Goal: Task Accomplishment & Management: Complete application form

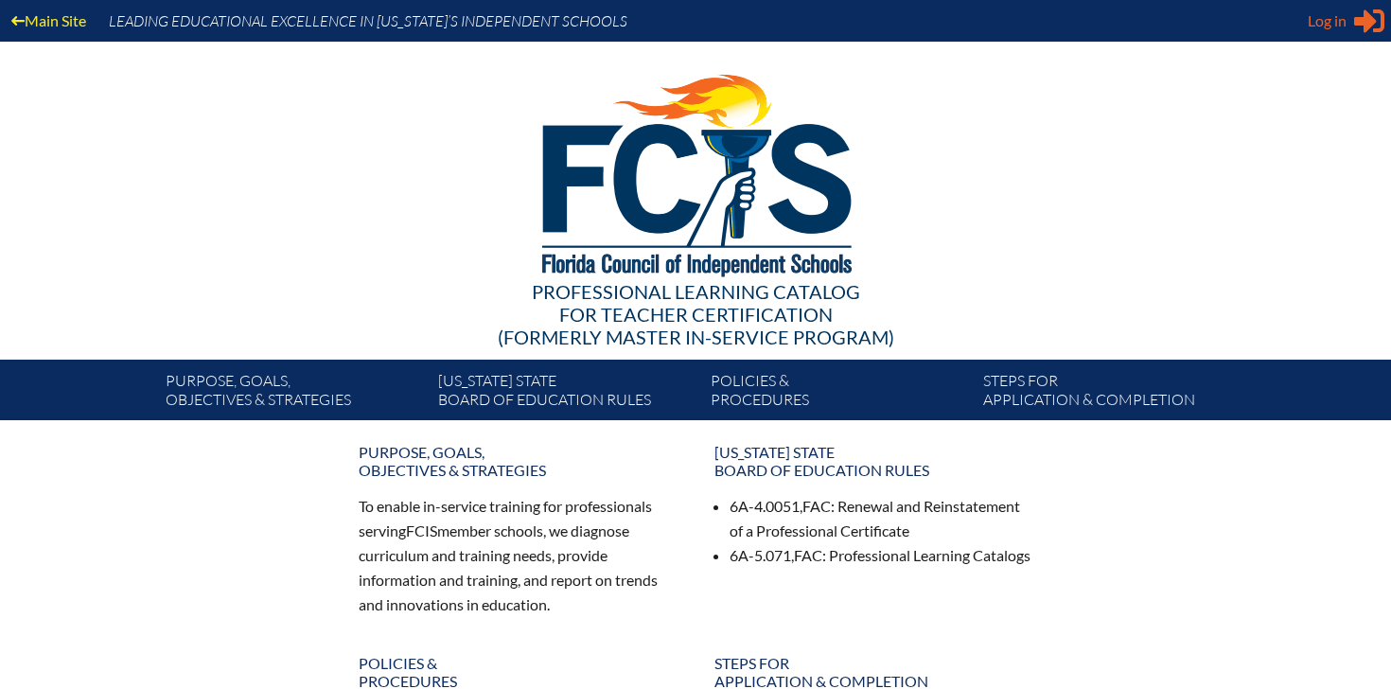
click at [1355, 18] on icon at bounding box center [1369, 21] width 30 height 24
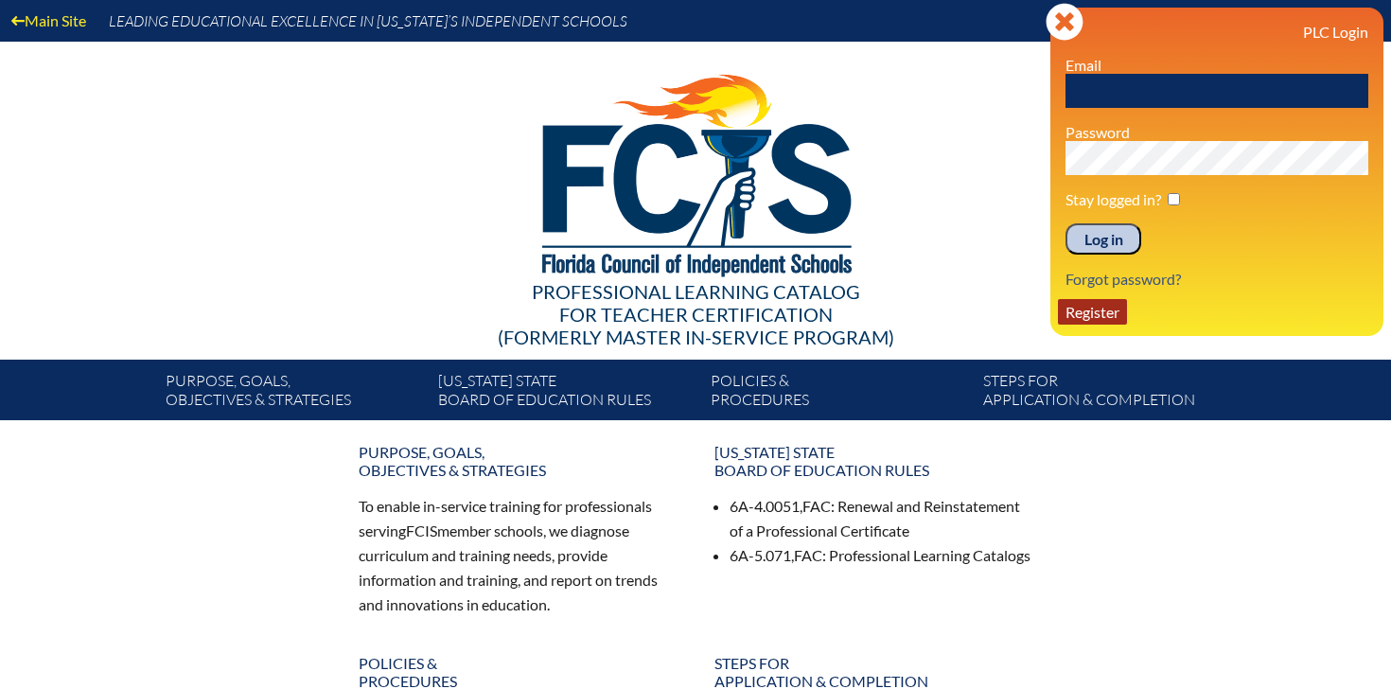
click at [1103, 314] on link "Register" at bounding box center [1092, 312] width 69 height 26
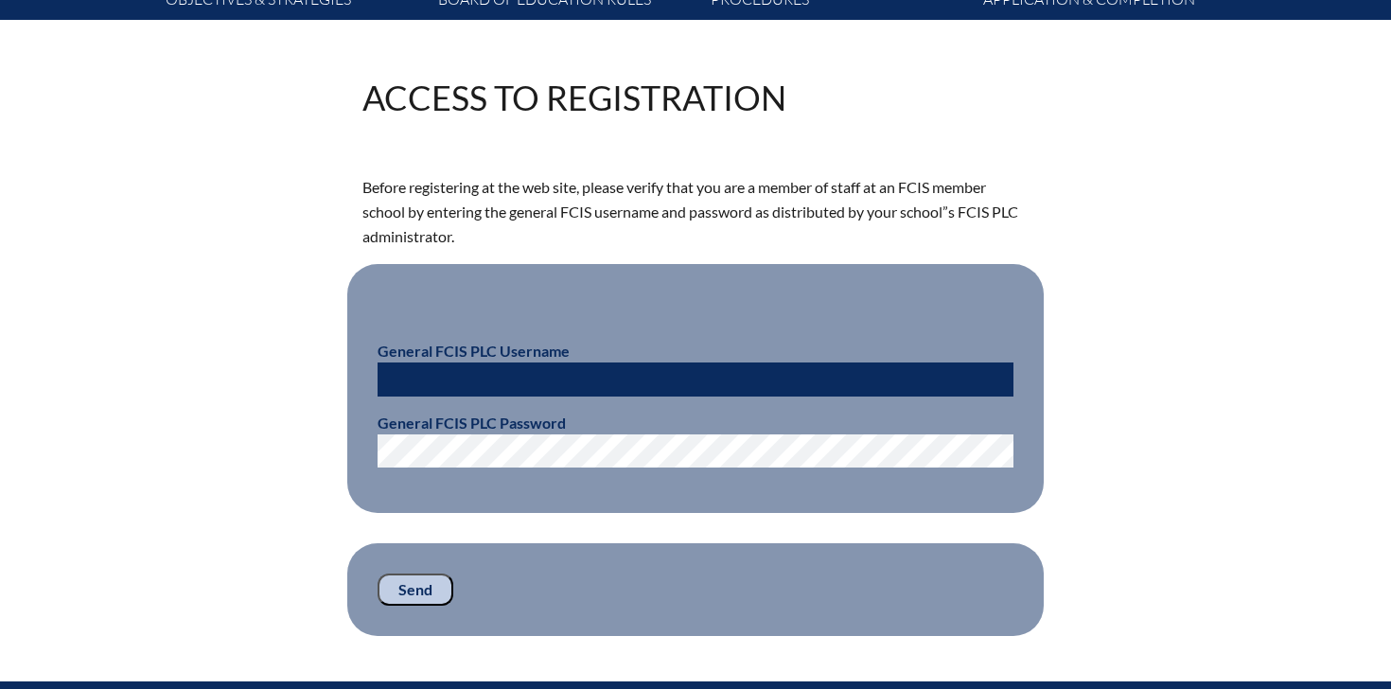
scroll to position [402, 0]
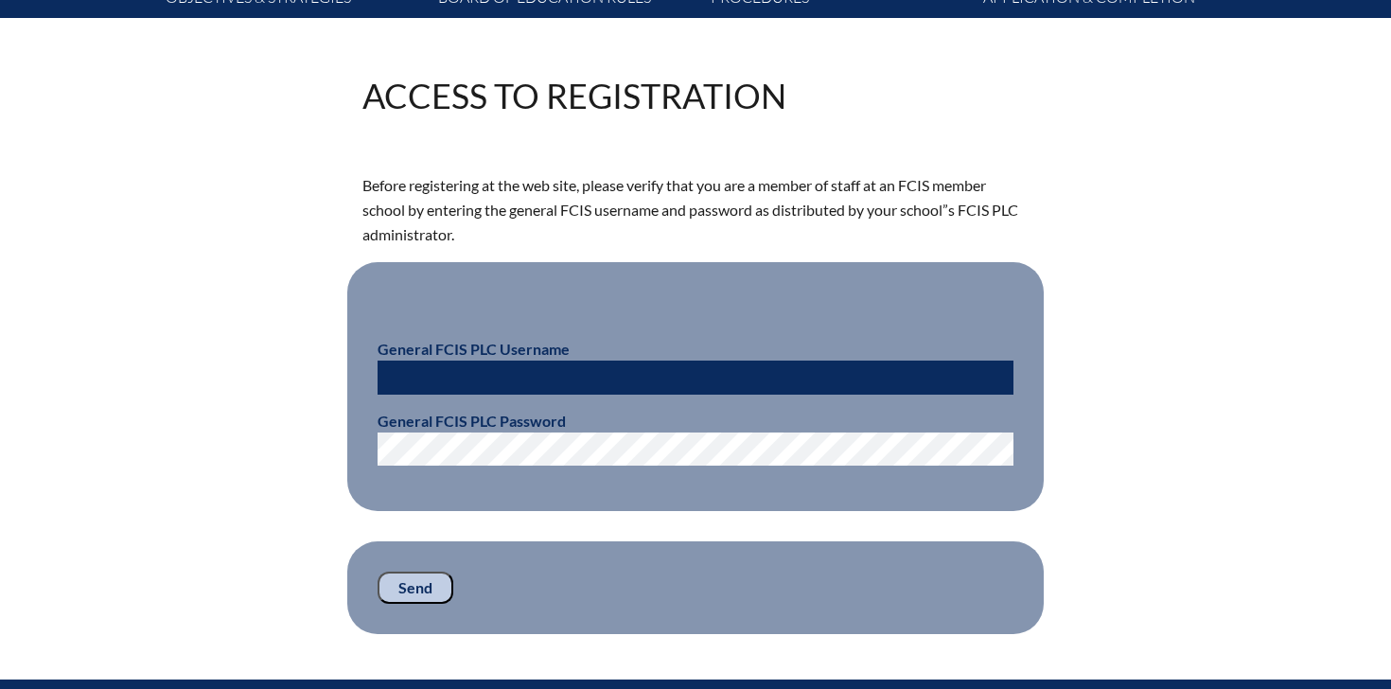
click at [508, 378] on input "text" at bounding box center [695, 377] width 636 height 34
paste input "fcismember"
type input "fcismember"
click at [428, 584] on input "Send" at bounding box center [415, 587] width 76 height 32
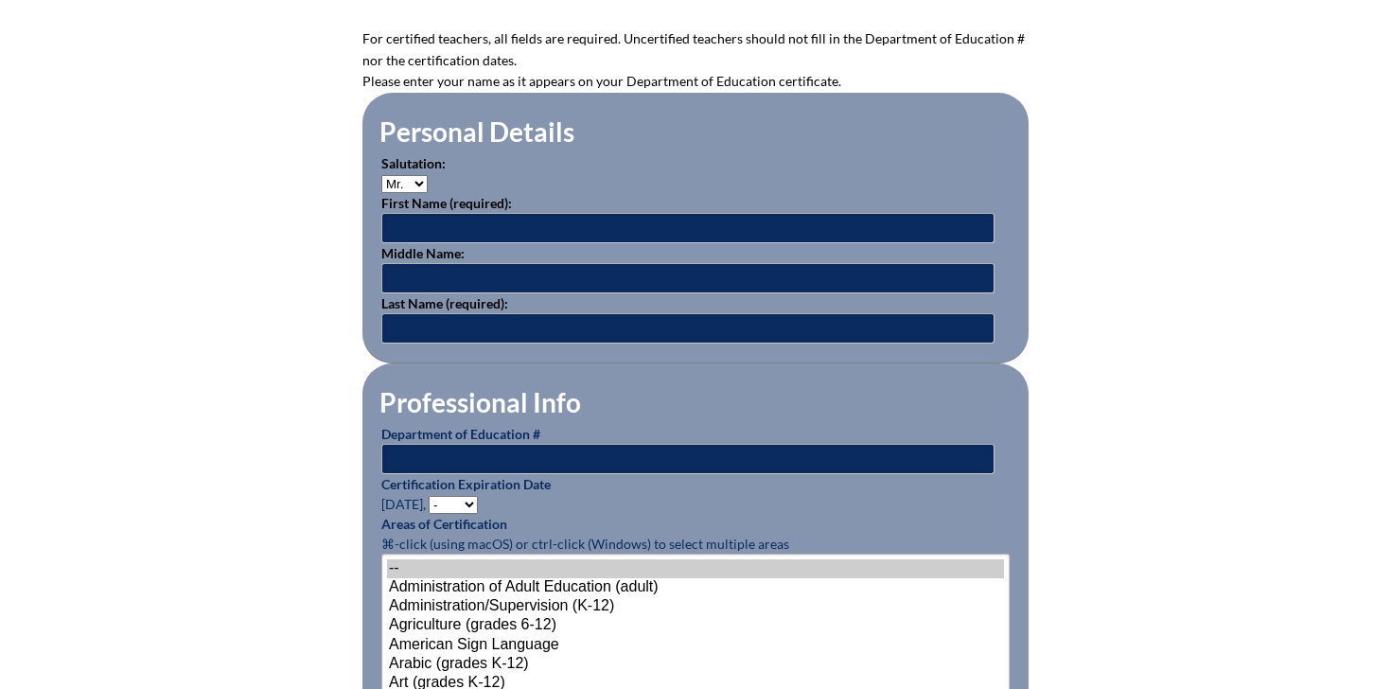
scroll to position [553, 0]
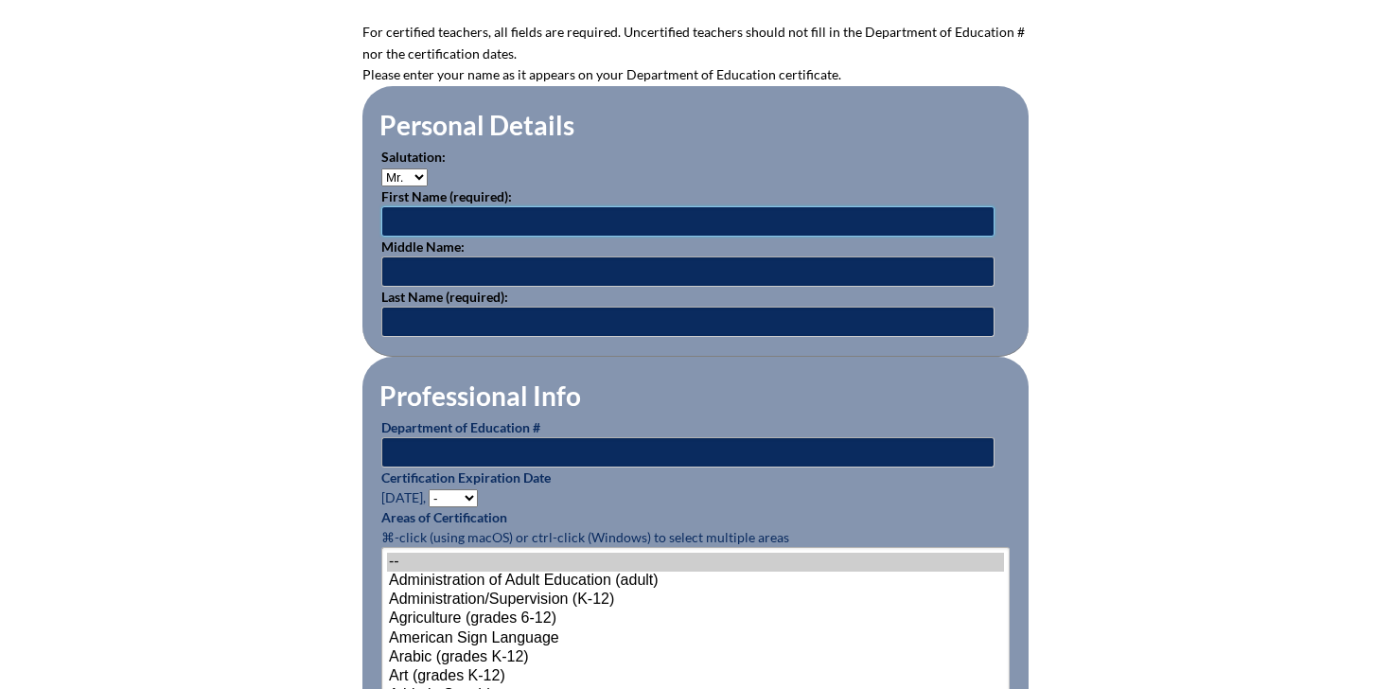
click at [446, 216] on input "text" at bounding box center [687, 221] width 613 height 30
paste input "Michael"
type input "Michael"
click at [423, 319] on input "text" at bounding box center [687, 322] width 613 height 30
paste input "McCabe"
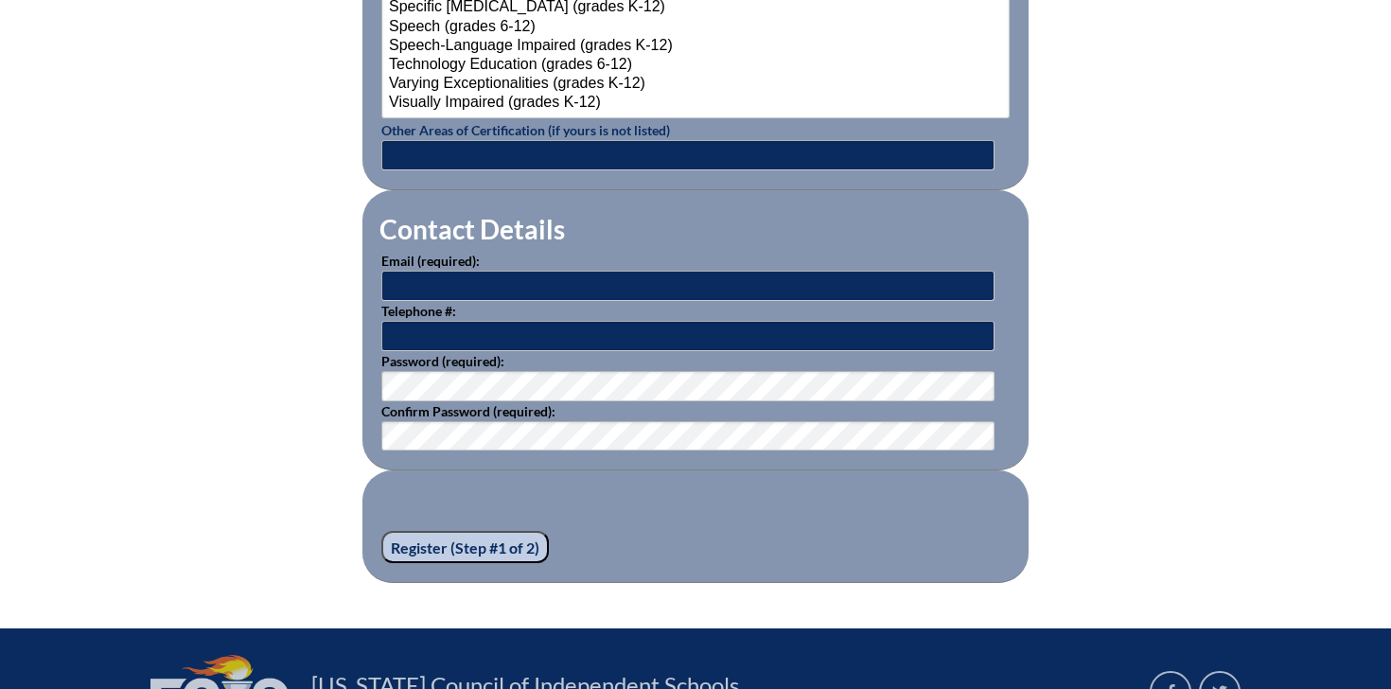
scroll to position [2579, 0]
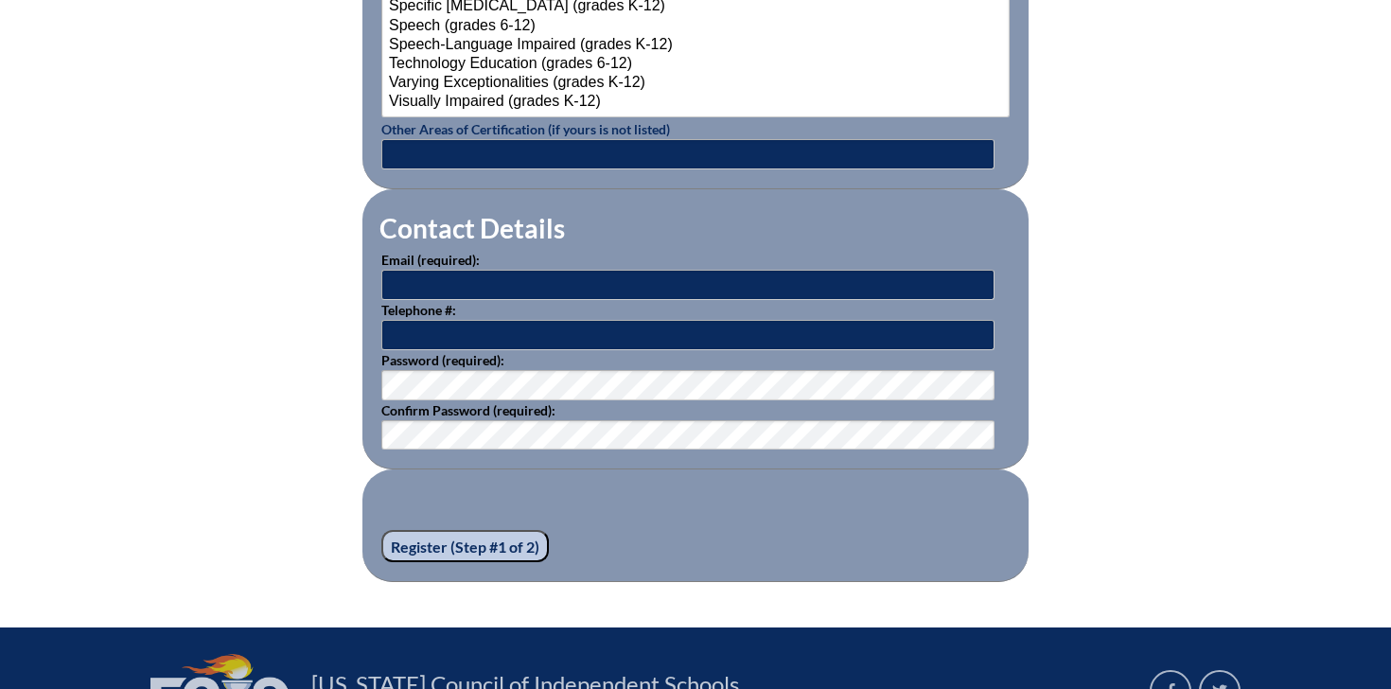
type input "McCabe"
click at [478, 282] on input "text" at bounding box center [687, 285] width 613 height 30
paste input "mmccabe@lhprep.org"
type input "mmccabe@lhprep.org"
click at [456, 334] on input "text" at bounding box center [687, 335] width 613 height 30
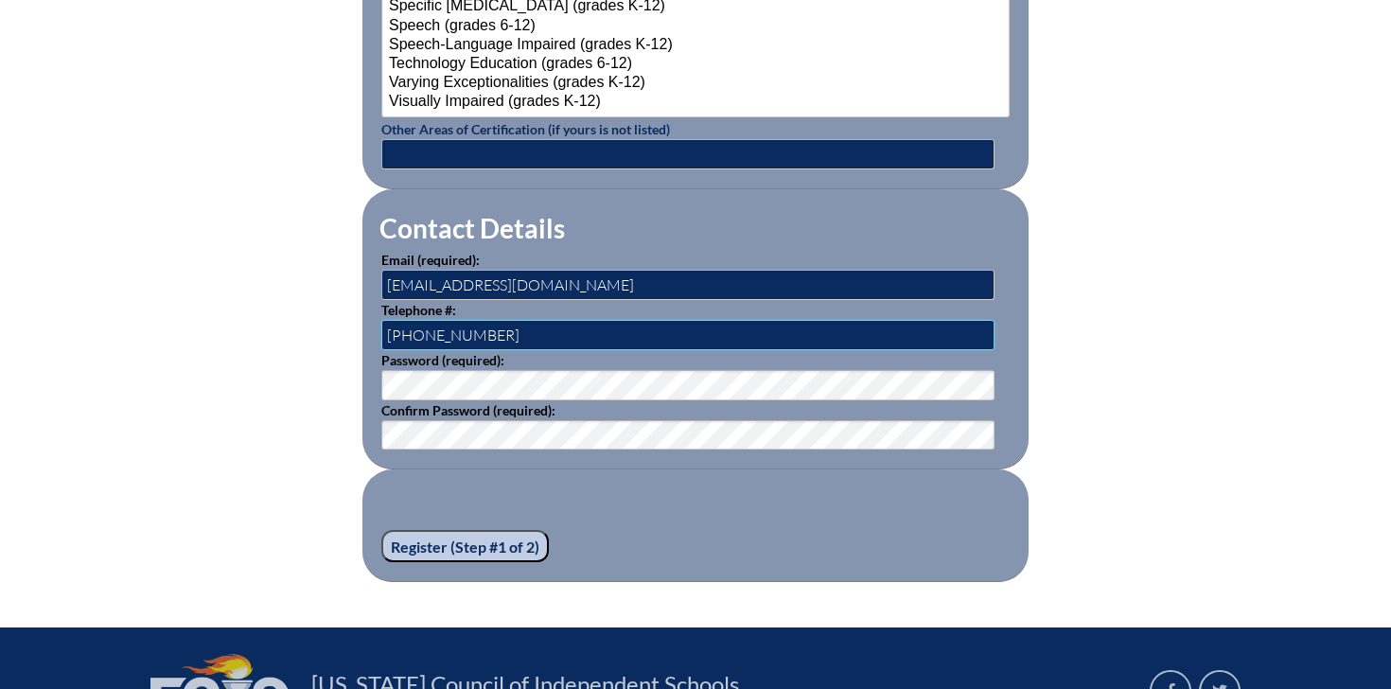
type input "407-206-1900"
click at [390, 495] on fieldset "Register (Step #1 of 2)" at bounding box center [695, 525] width 666 height 113
click at [725, 498] on fieldset "Register (Step #1 of 2)" at bounding box center [695, 525] width 666 height 113
click at [635, 514] on fieldset "Register (Step #1 of 2)" at bounding box center [695, 525] width 666 height 113
click at [518, 536] on input "Register (Step #1 of 2)" at bounding box center [464, 546] width 167 height 32
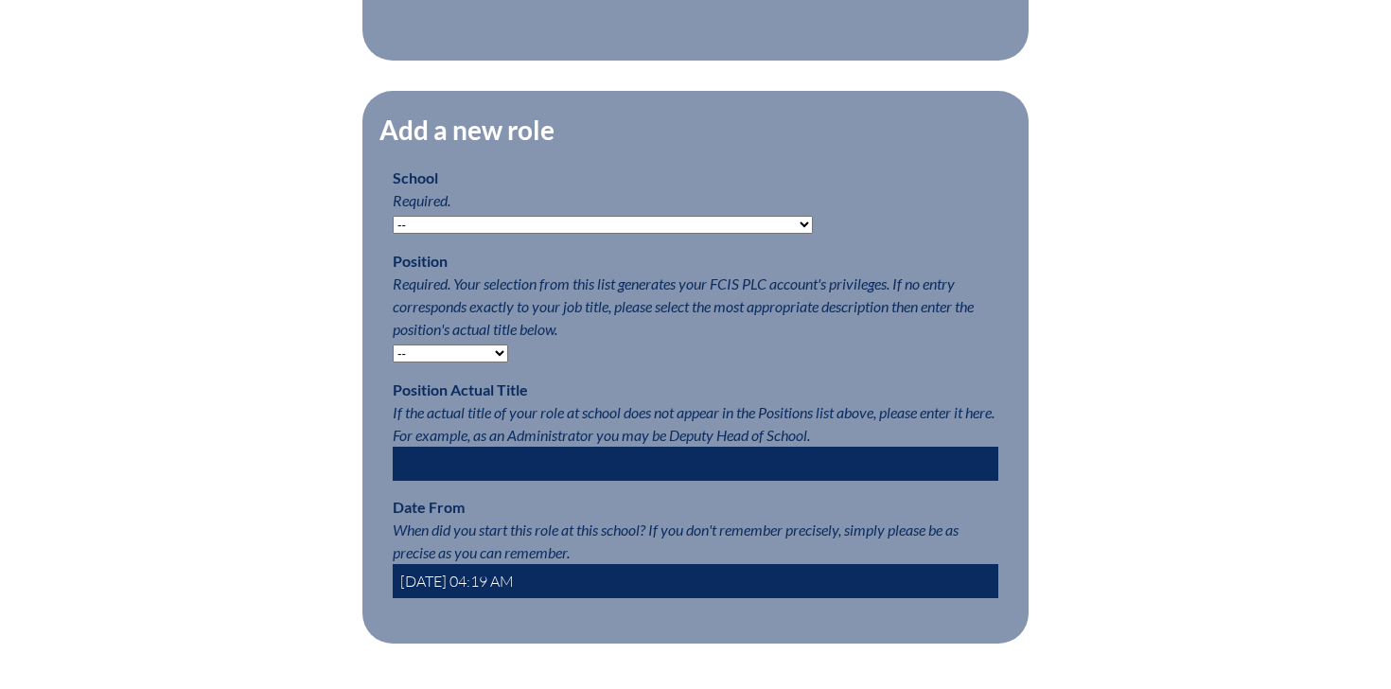
scroll to position [840, 0]
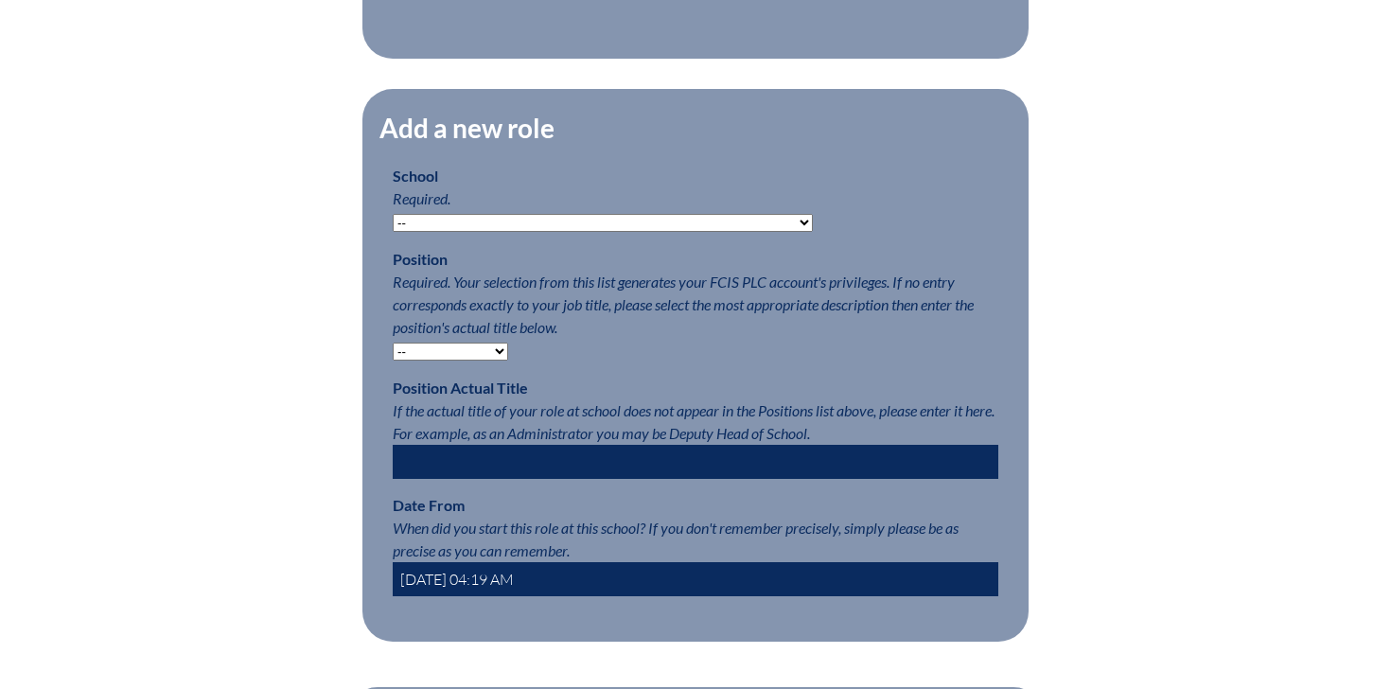
click at [534, 226] on select "-- Autism Inspired Academy Academy at Ocean Reef Academy at the Lakes Academy P…" at bounding box center [603, 223] width 420 height 18
select select "20301"
click at [393, 214] on select "-- Autism Inspired Academy Academy at Ocean Reef Academy at the Lakes Academy P…" at bounding box center [603, 223] width 420 height 18
click at [499, 351] on select "-- Teacher PLC Coordinator Head of School Administrator" at bounding box center [450, 351] width 115 height 18
select select "15563"
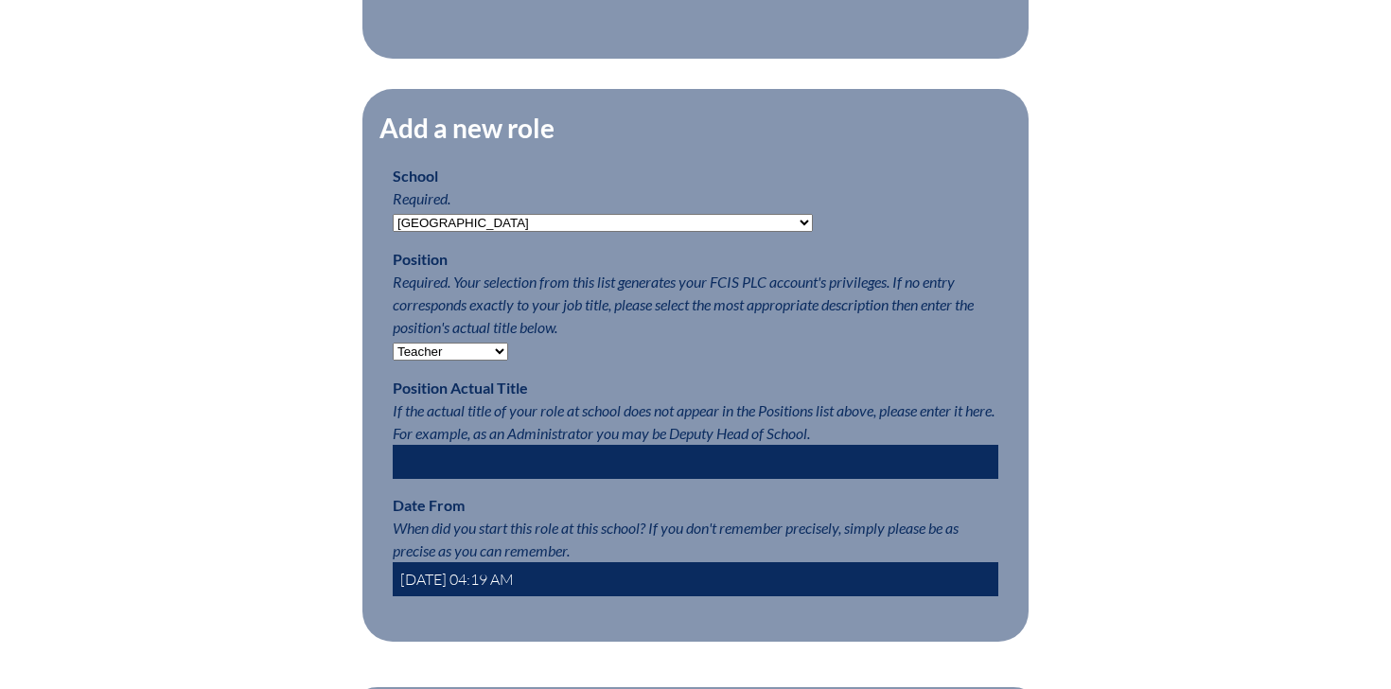
click at [393, 342] on select "-- Teacher PLC Coordinator Head of School Administrator" at bounding box center [450, 351] width 115 height 18
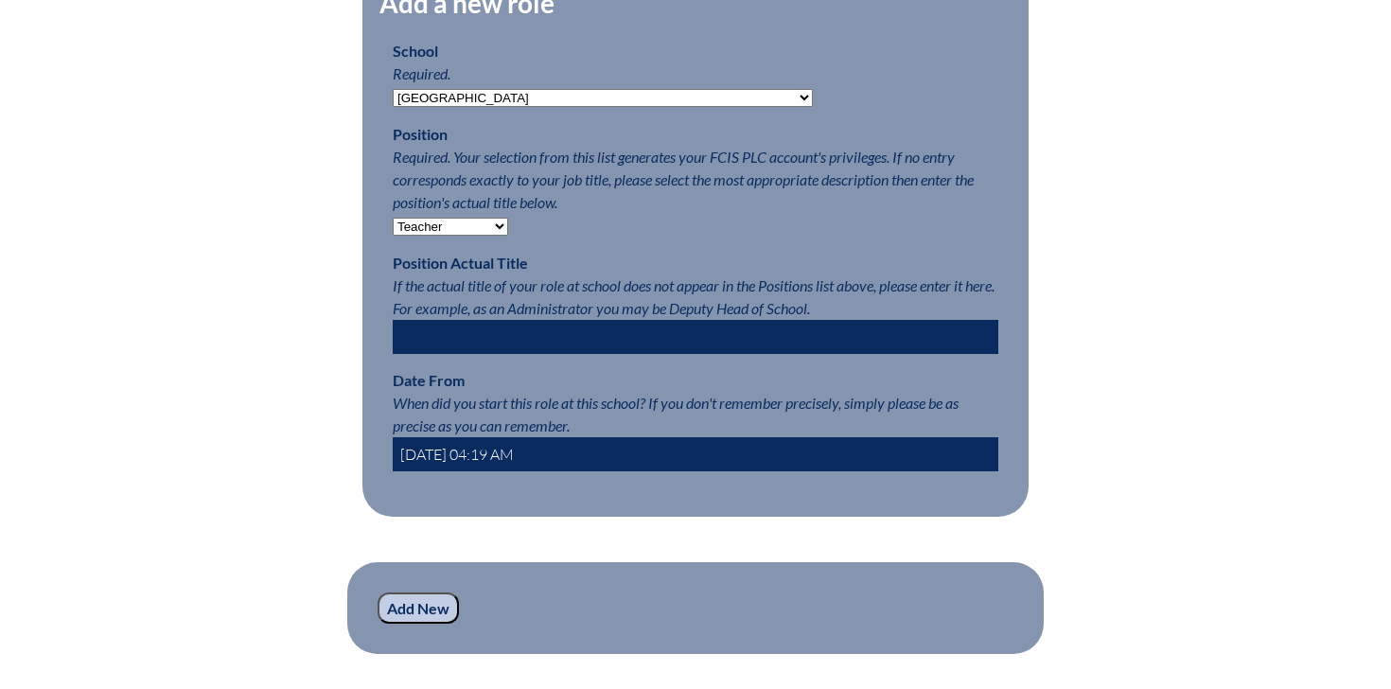
scroll to position [989, 0]
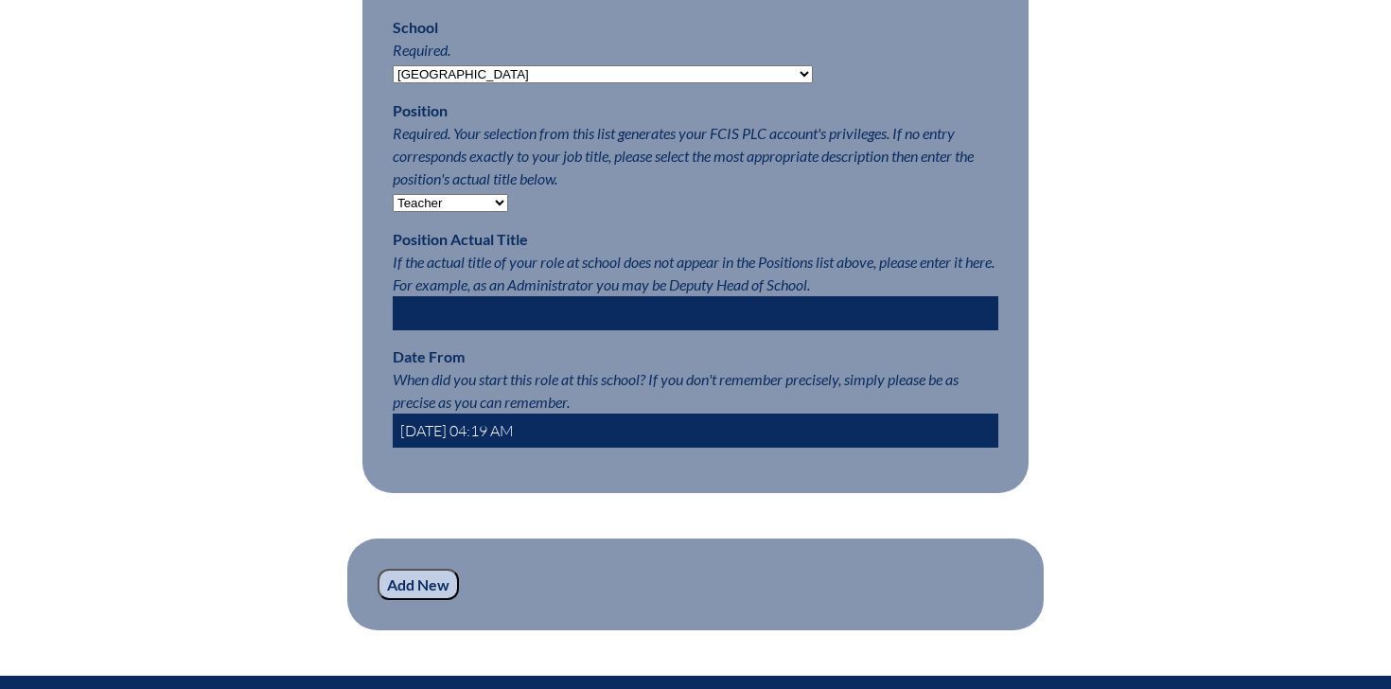
click at [432, 584] on input "Add New" at bounding box center [417, 585] width 81 height 32
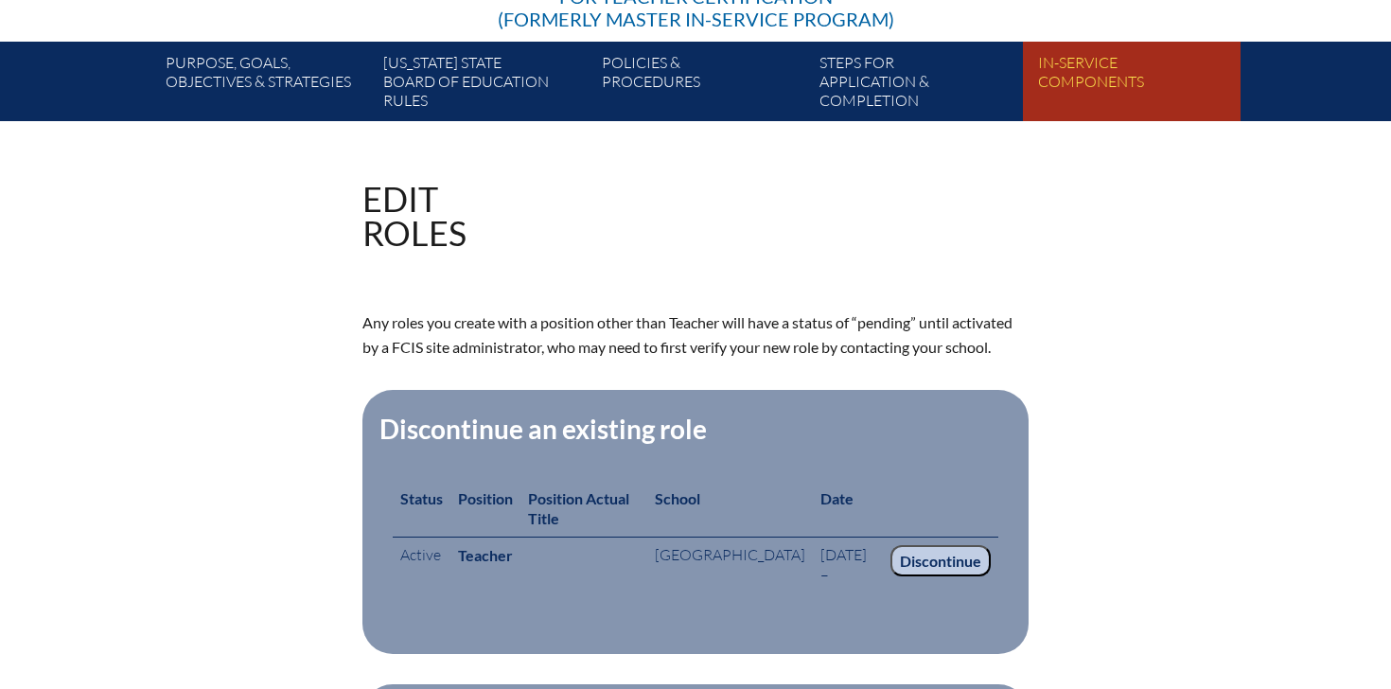
scroll to position [307, 0]
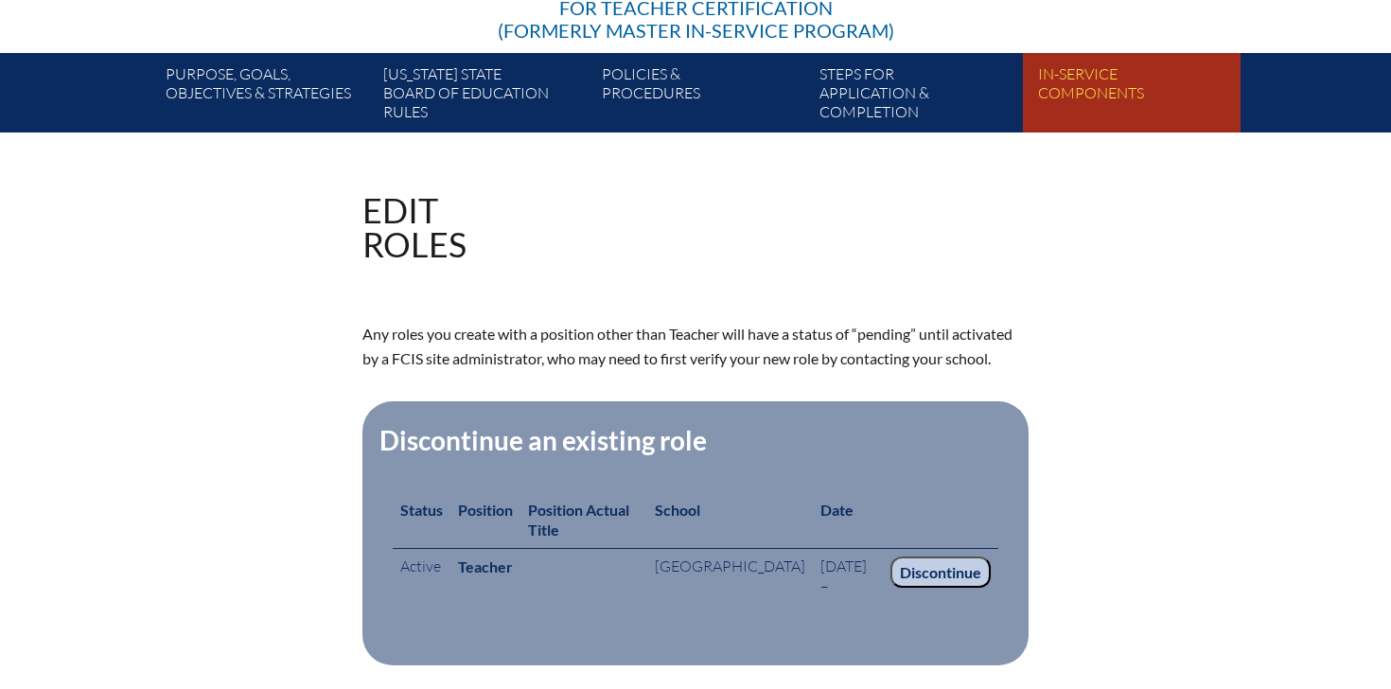
click at [1087, 69] on link "In-service components" at bounding box center [1139, 97] width 218 height 72
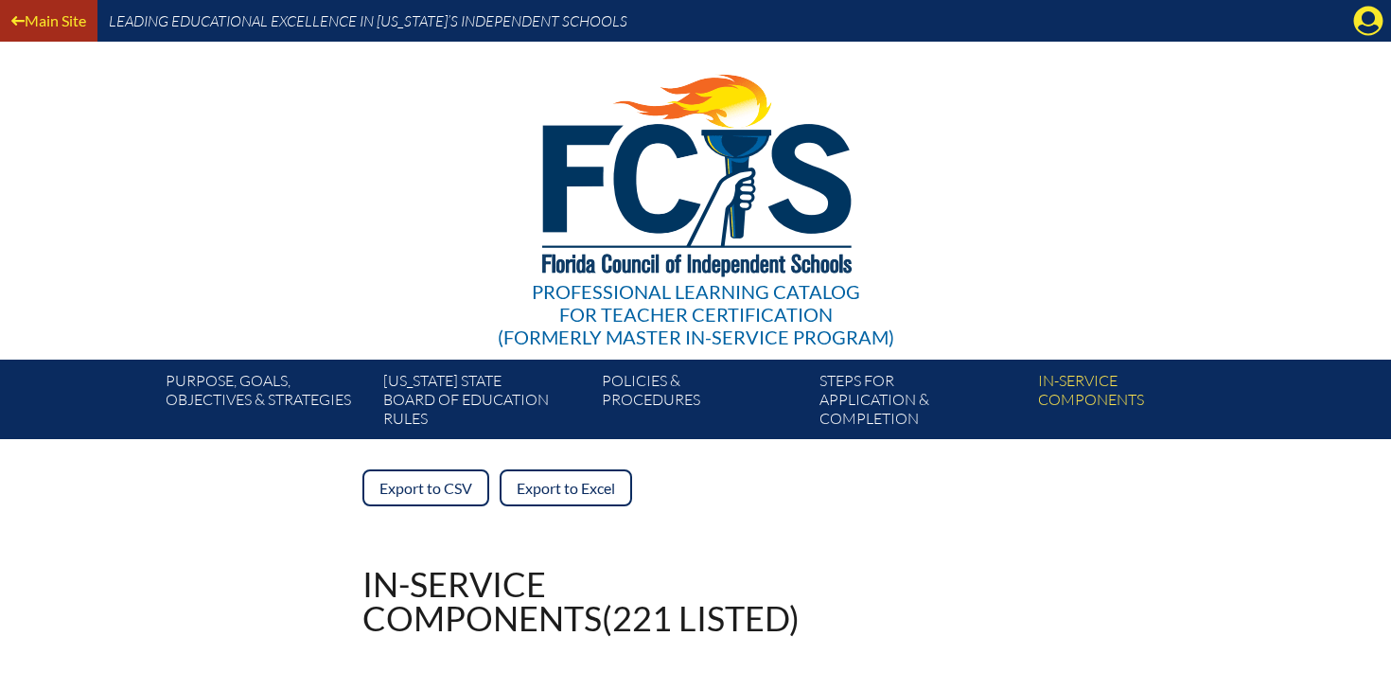
click at [26, 17] on link "Main Site" at bounding box center [49, 21] width 90 height 26
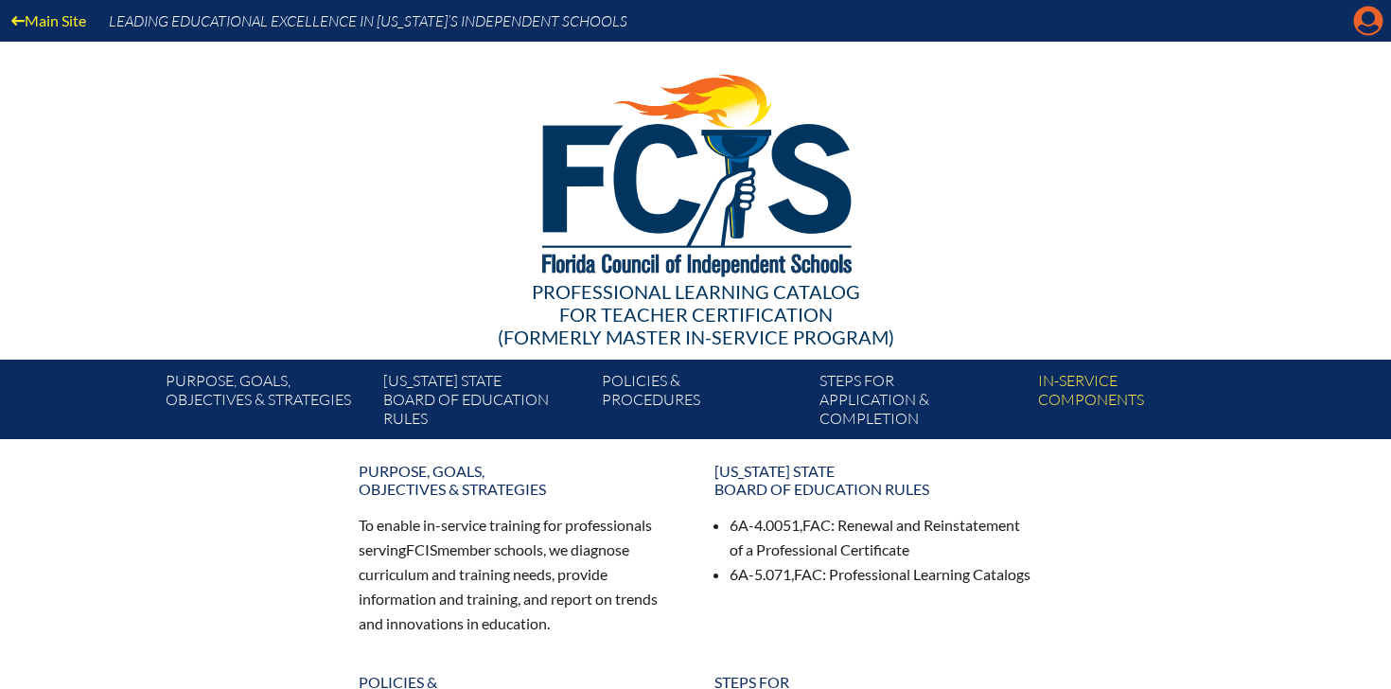
click at [1370, 12] on icon "Manage account" at bounding box center [1368, 21] width 30 height 30
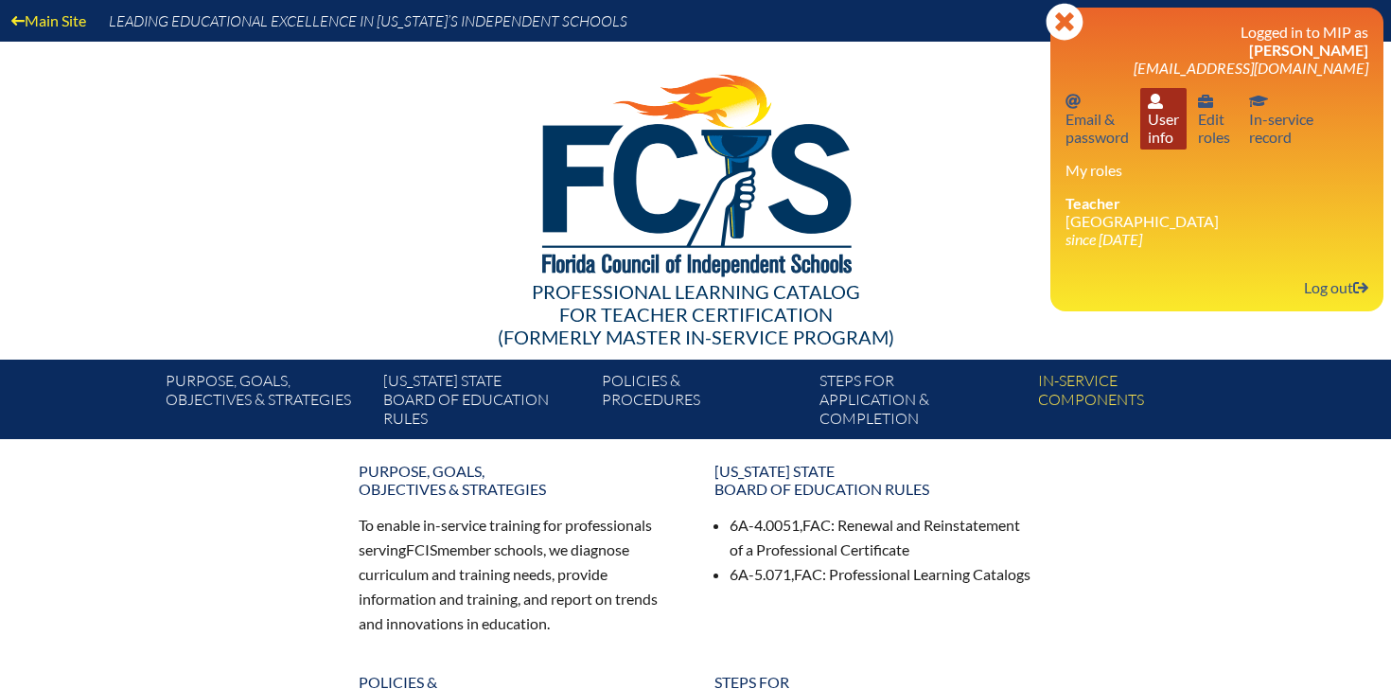
click at [1165, 146] on link "User info User info" at bounding box center [1163, 118] width 46 height 61
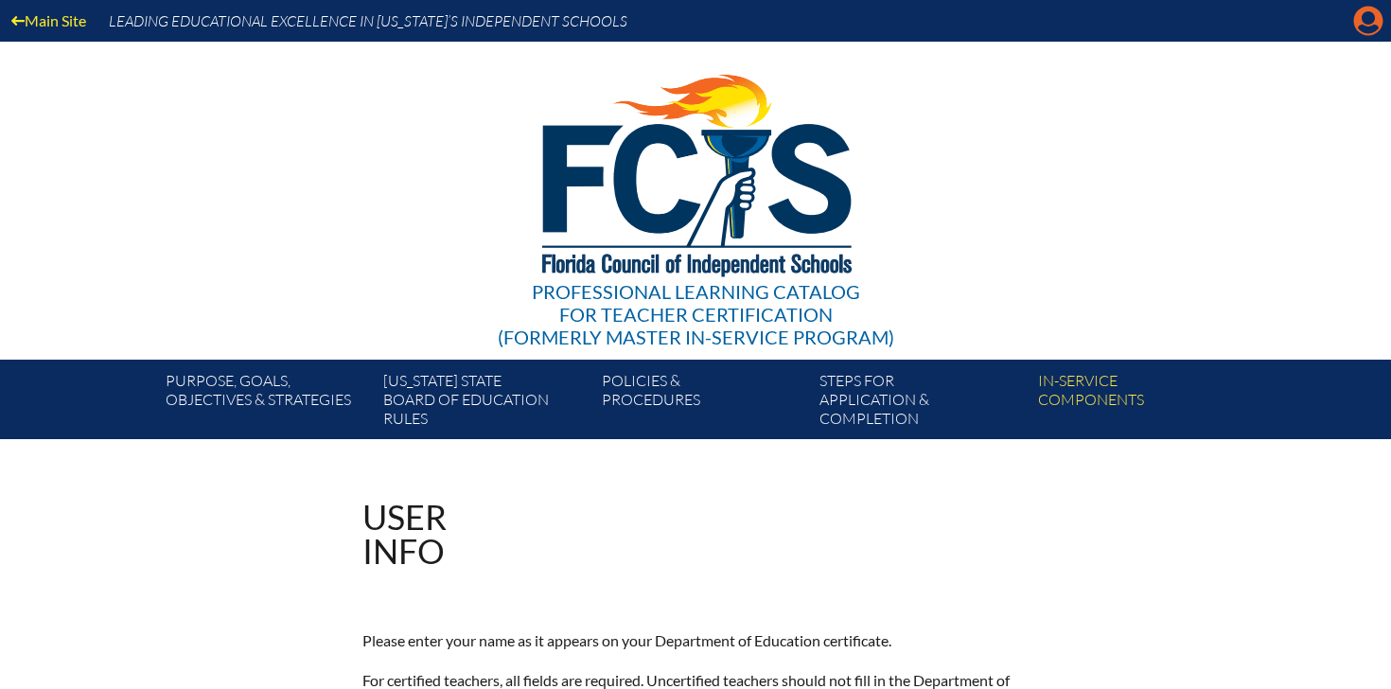
click at [1367, 25] on icon at bounding box center [1368, 21] width 29 height 29
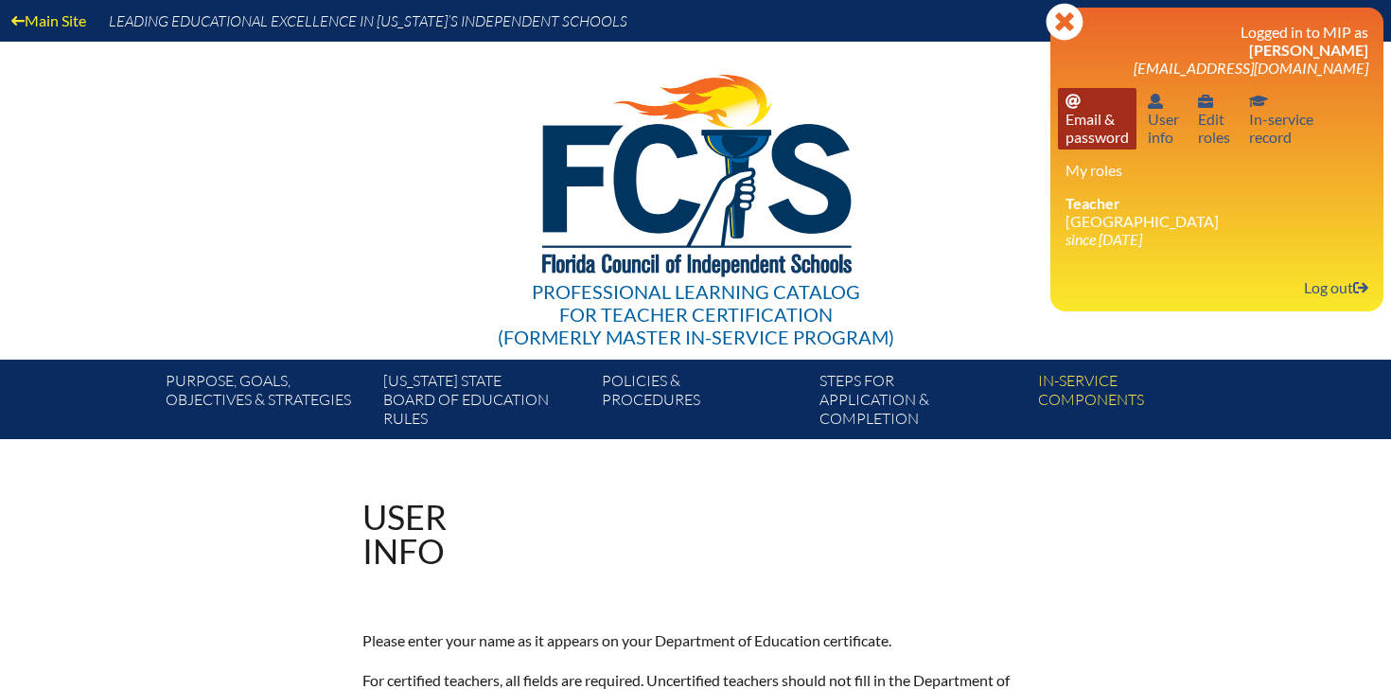
click at [1114, 139] on link "Email password Email & password" at bounding box center [1097, 118] width 79 height 61
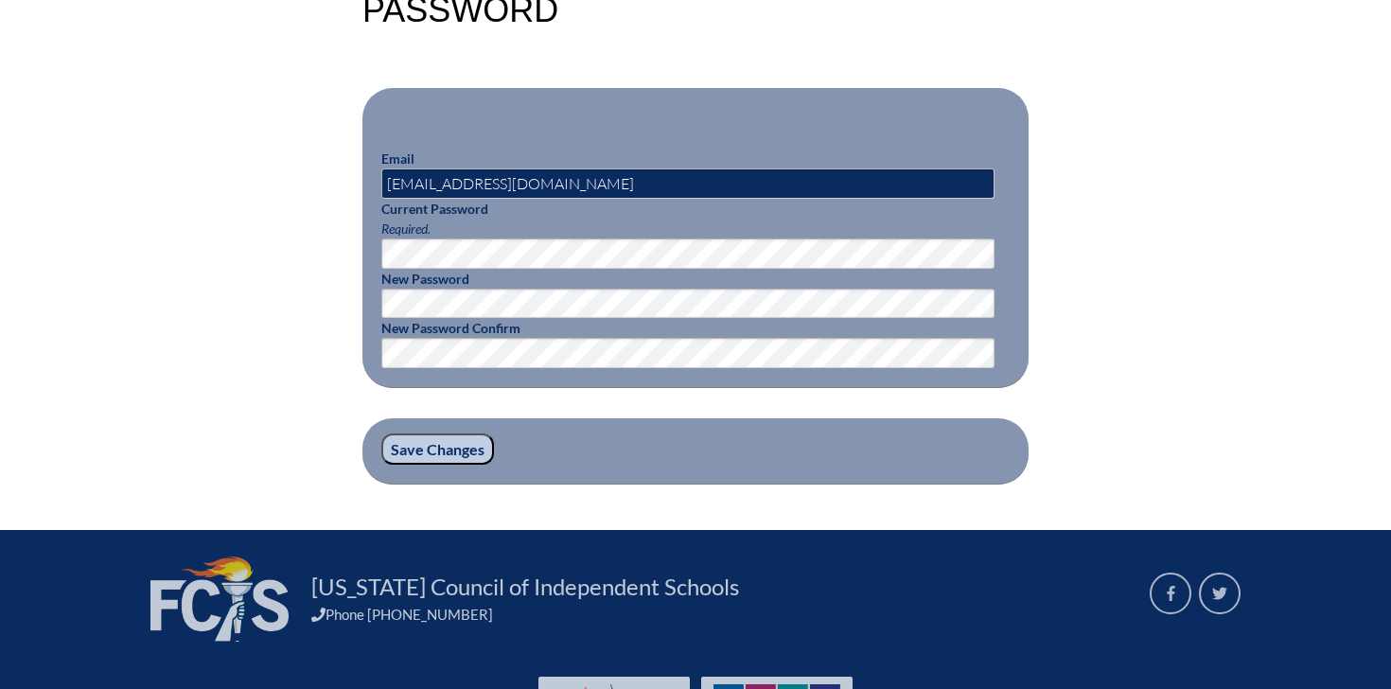
scroll to position [539, 0]
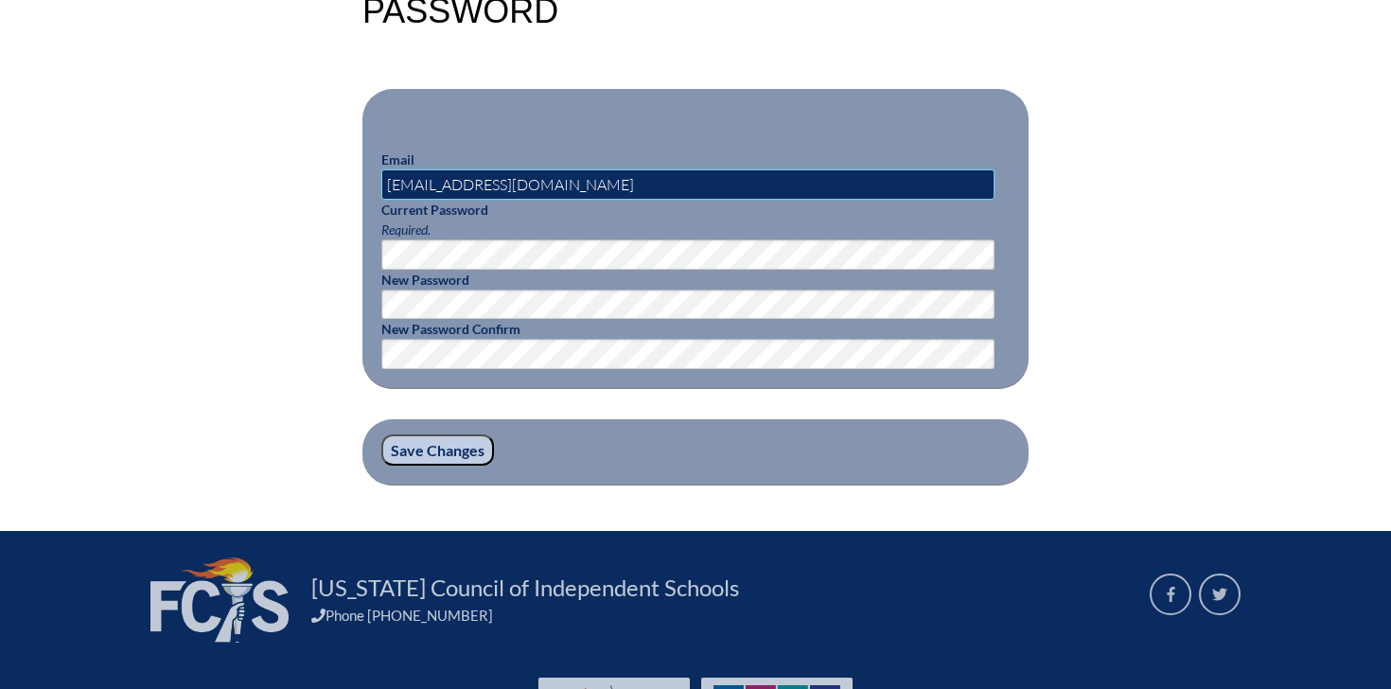
drag, startPoint x: 560, startPoint y: 186, endPoint x: 348, endPoint y: 164, distance: 213.1
click at [348, 164] on div "Email & Password Email [EMAIL_ADDRESS][DOMAIN_NAME] Current Password Required. …" at bounding box center [695, 222] width 1063 height 525
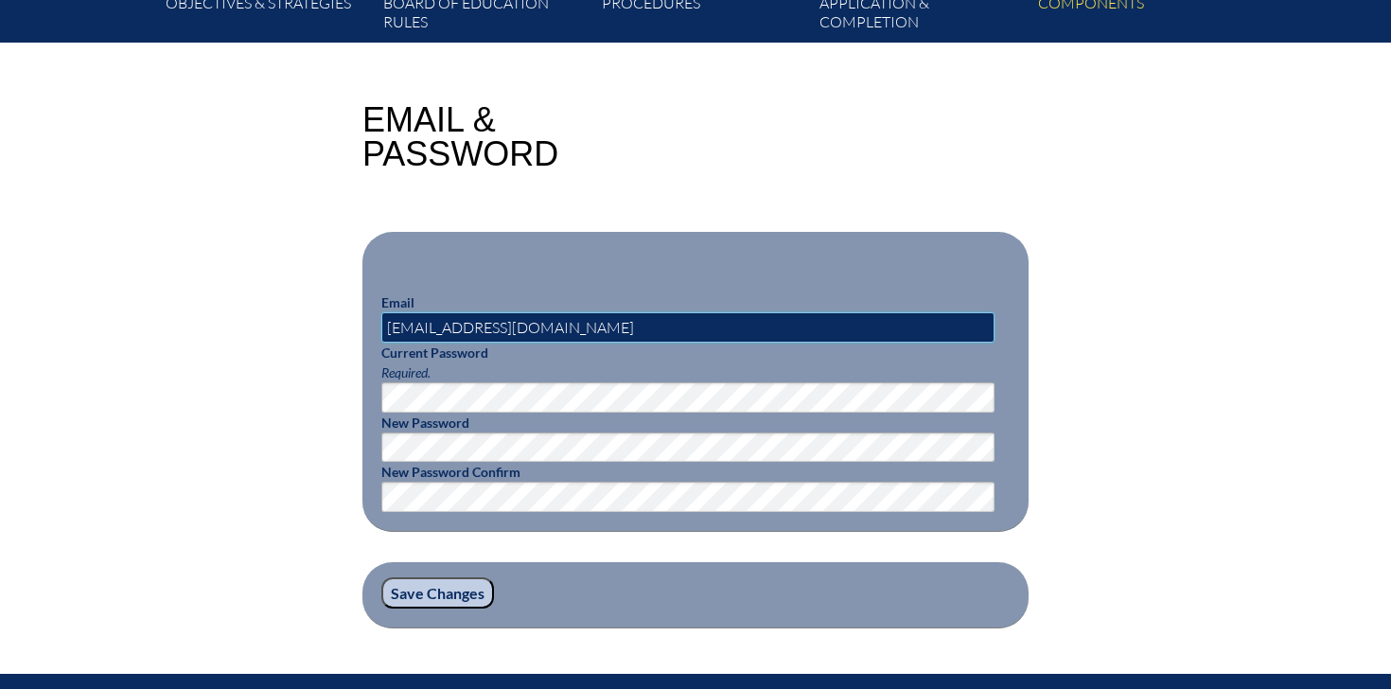
scroll to position [398, 0]
